Goal: Task Accomplishment & Management: Complete application form

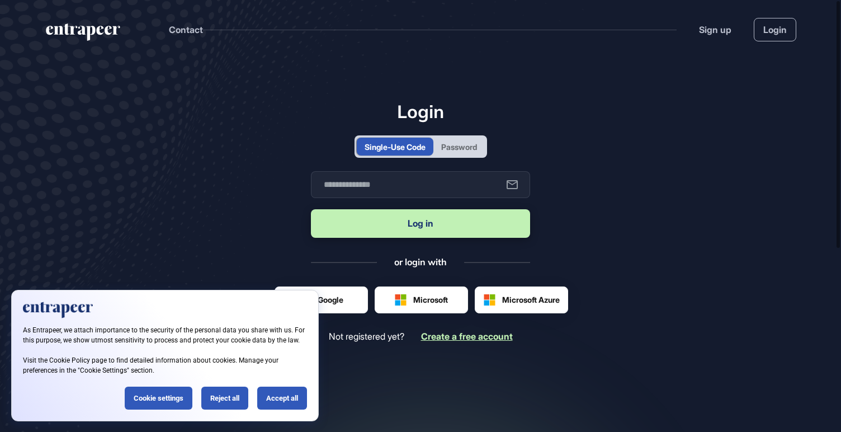
click at [455, 337] on span "Create a free account" at bounding box center [467, 335] width 92 height 11
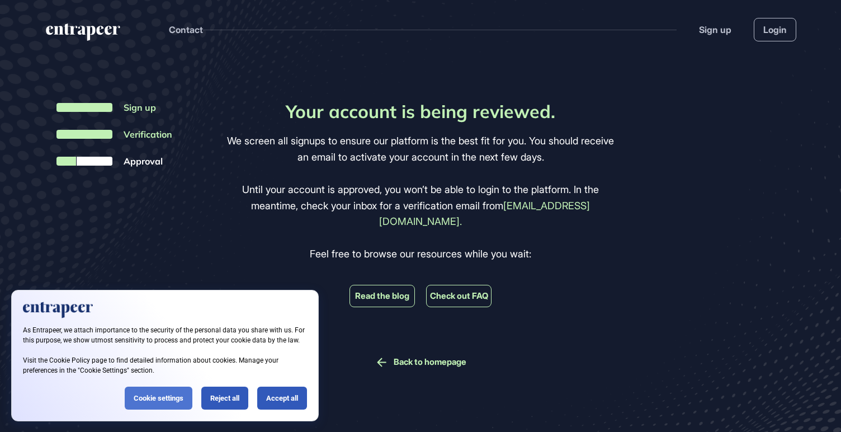
click at [159, 396] on div "Cookie settings" at bounding box center [159, 397] width 68 height 23
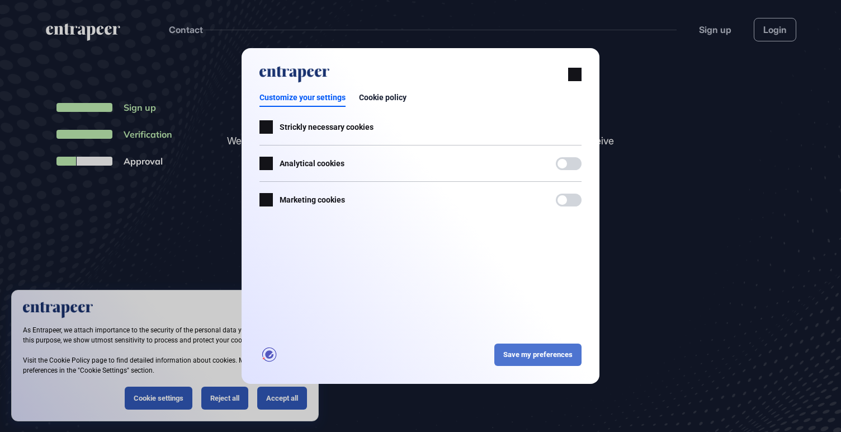
click at [527, 354] on div "Save my preferences" at bounding box center [537, 354] width 87 height 23
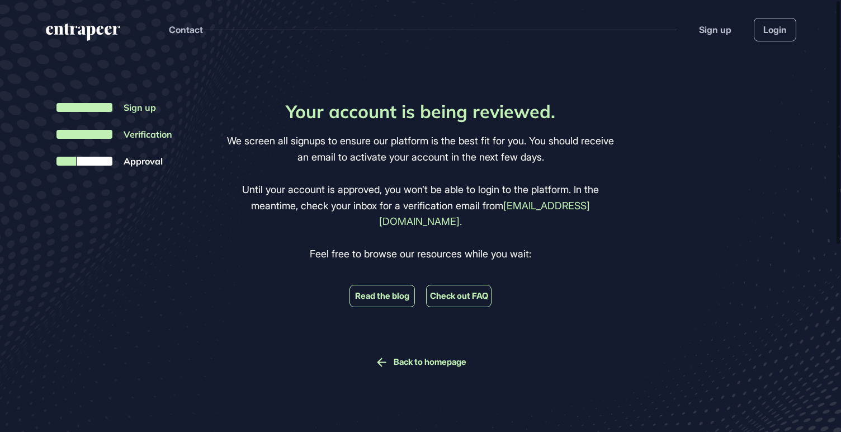
click at [434, 357] on link "Back to homepage" at bounding box center [430, 362] width 73 height 10
